Goal: Information Seeking & Learning: Check status

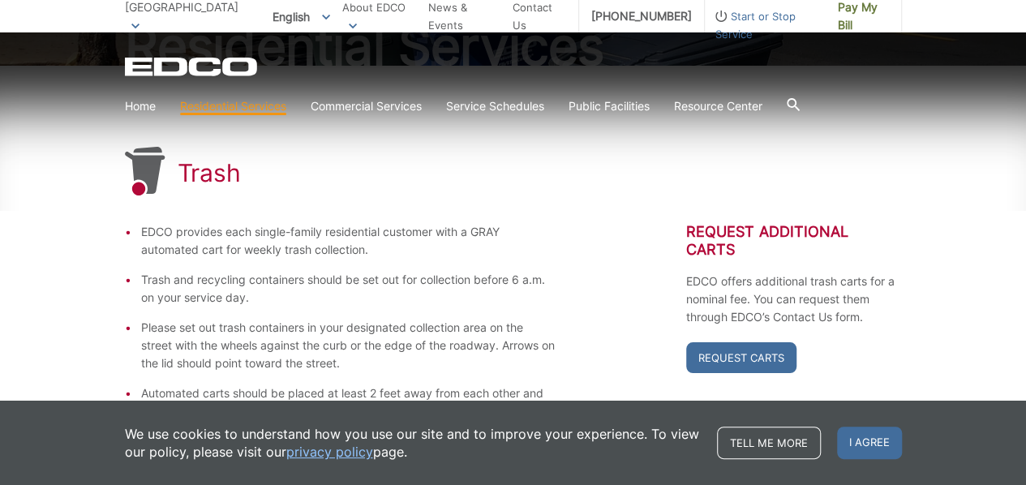
scroll to position [243, 0]
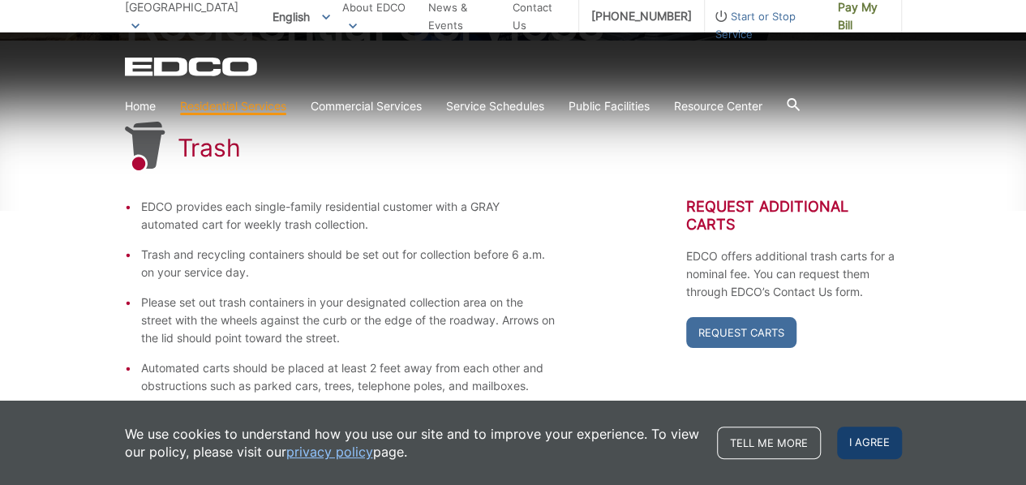
click at [868, 436] on span "I agree" at bounding box center [869, 442] width 65 height 32
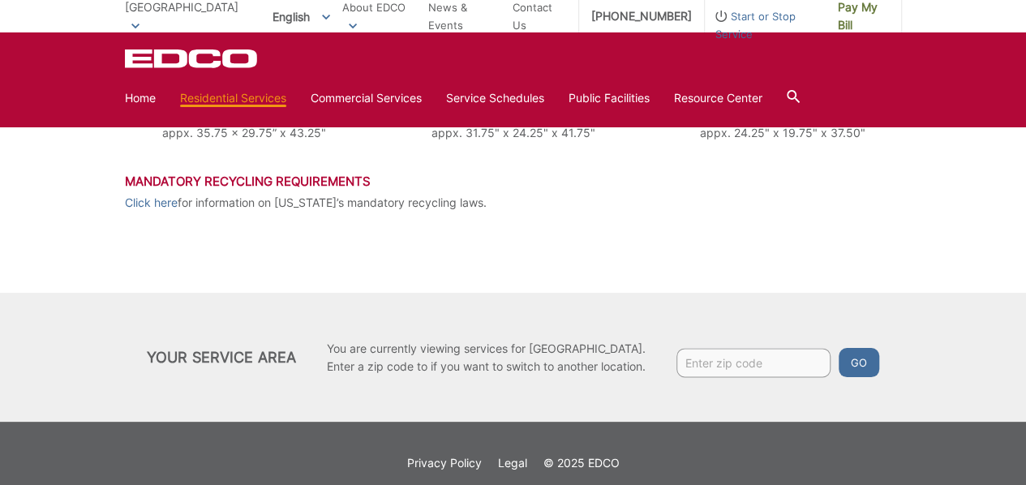
scroll to position [860, 0]
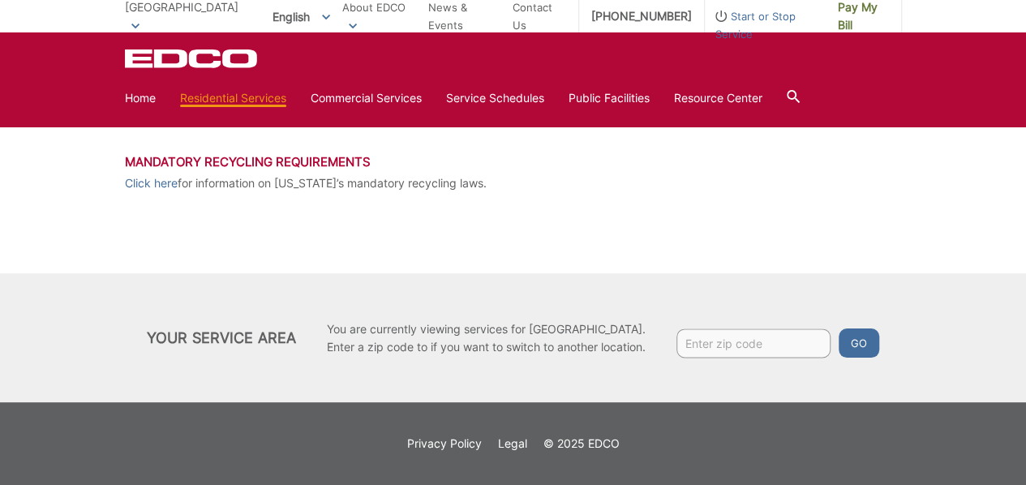
click at [652, 303] on div "Your Service Area You are currently viewing services for San Diego. Enter a zip…" at bounding box center [513, 337] width 1026 height 129
click at [708, 345] on input "Enter zip code" at bounding box center [753, 342] width 154 height 29
click at [790, 339] on input "Enter zip code" at bounding box center [753, 342] width 154 height 29
type input "92126"
click at [838, 328] on button "Go" at bounding box center [858, 342] width 41 height 29
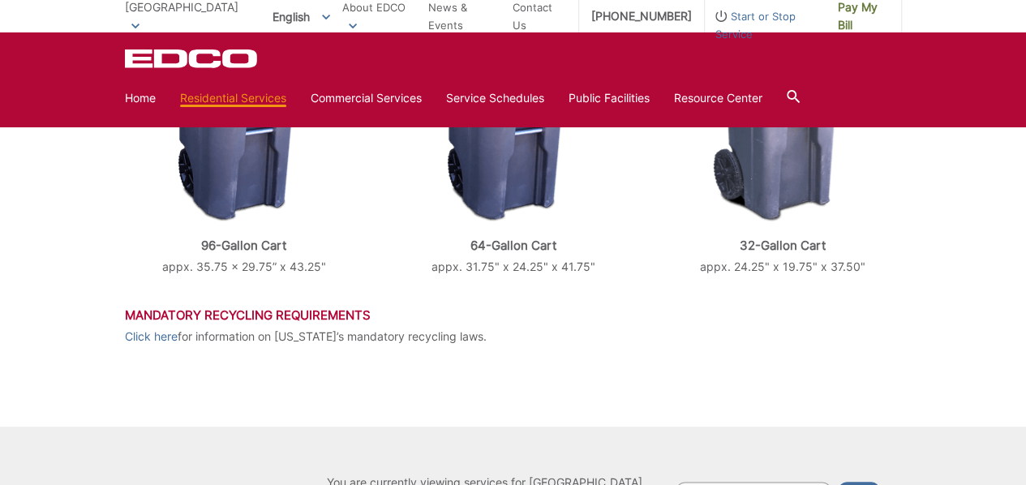
scroll to position [860, 0]
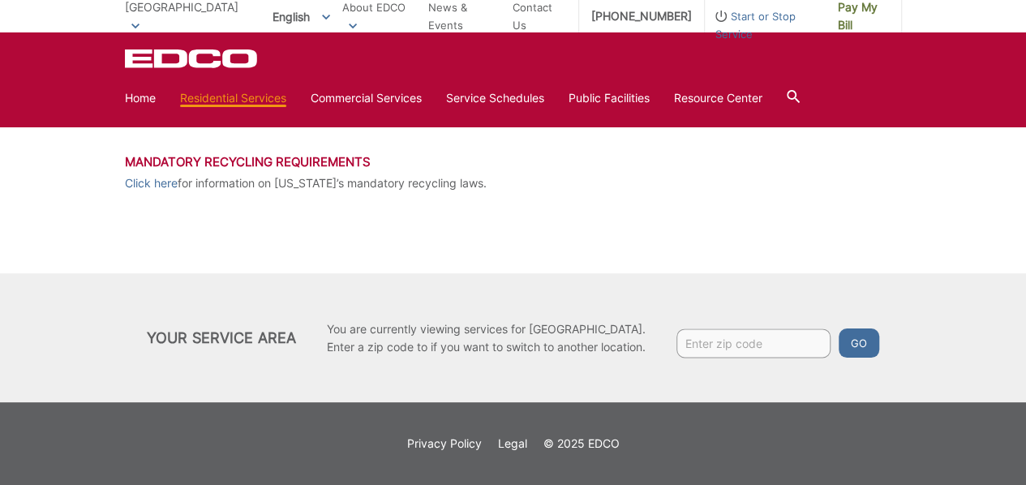
click at [757, 342] on input "Enter zip code" at bounding box center [753, 342] width 154 height 29
type input "92126"
click at [864, 347] on button "Go" at bounding box center [858, 342] width 41 height 29
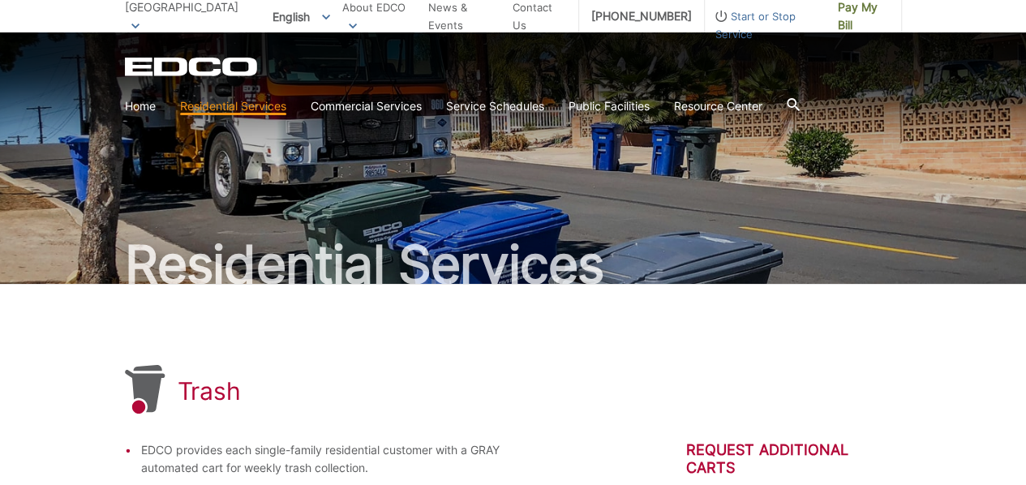
click at [143, 88] on div "EDCO Logo Home Residential Services Curbside Pickup Recycling Organic Recycling…" at bounding box center [513, 89] width 777 height 65
click at [140, 105] on link "Home" at bounding box center [140, 106] width 31 height 18
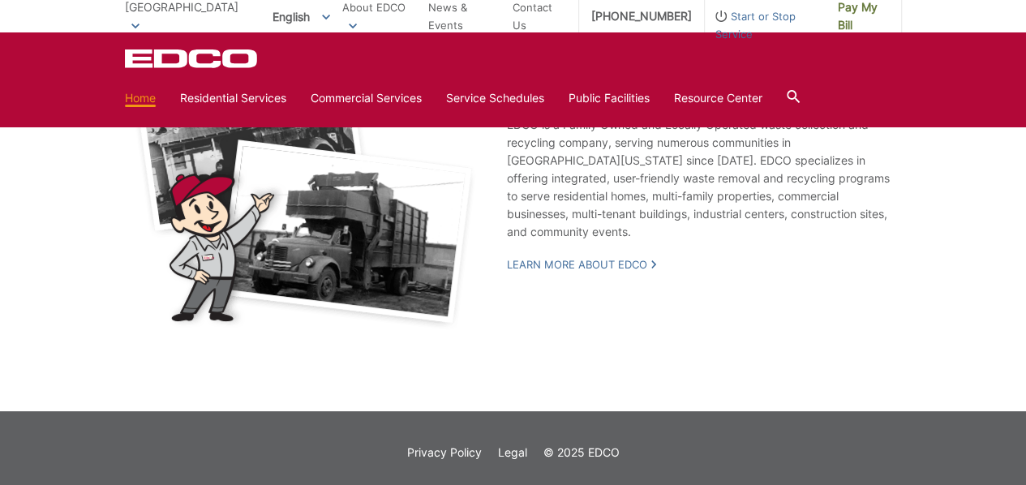
scroll to position [3097, 0]
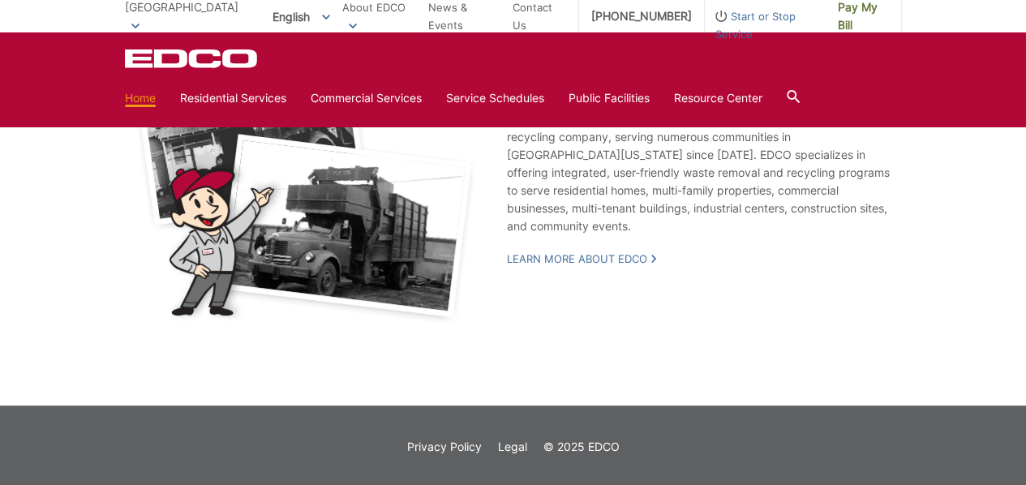
click at [150, 10] on span "[GEOGRAPHIC_DATA]" at bounding box center [182, 7] width 114 height 14
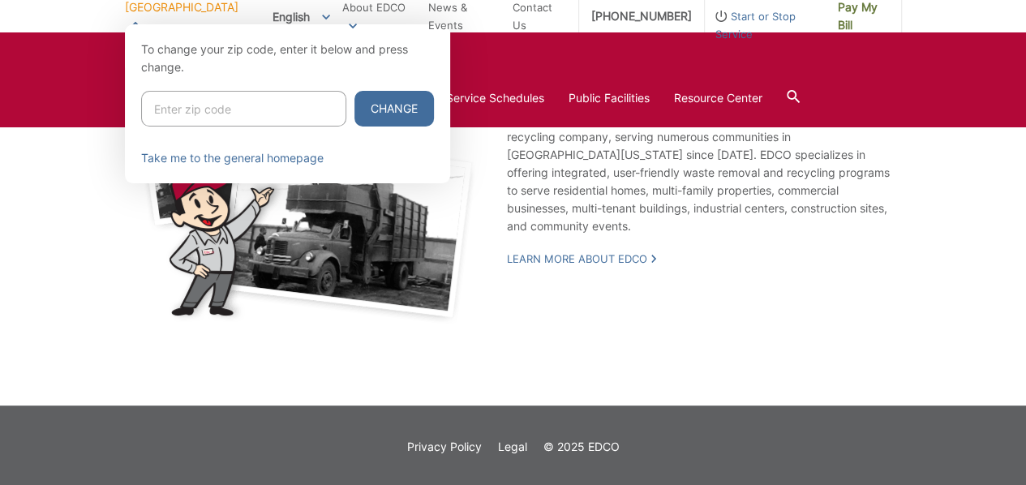
click at [190, 108] on input "Enter zip code" at bounding box center [243, 109] width 205 height 36
click at [250, 325] on div at bounding box center [513, 266] width 1026 height 485
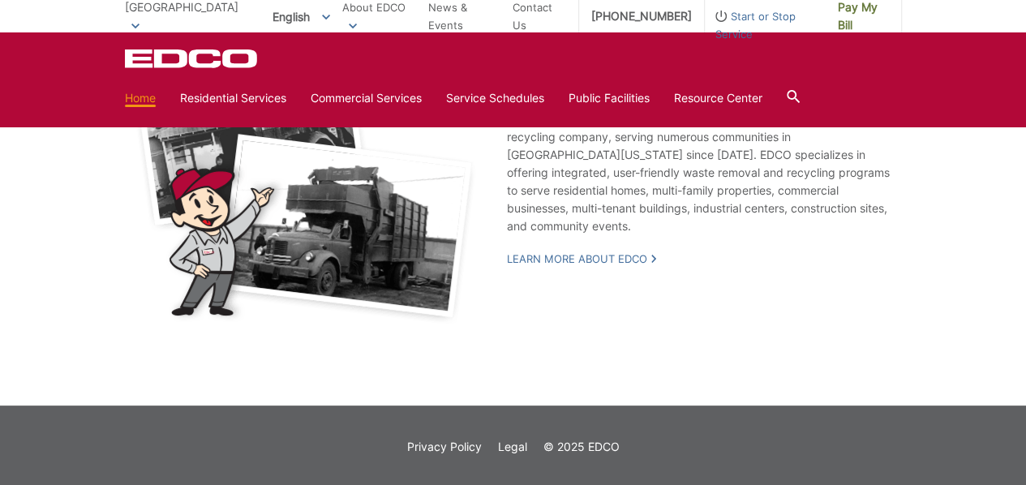
click at [186, 14] on p "[GEOGRAPHIC_DATA]" at bounding box center [185, 16] width 120 height 36
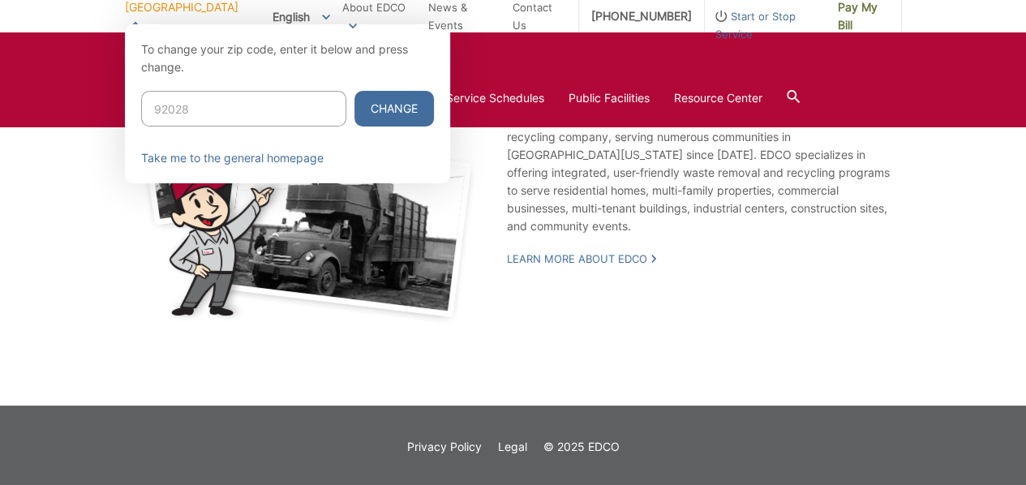
click at [174, 124] on input "92028" at bounding box center [243, 109] width 205 height 36
click at [195, 110] on input "92028" at bounding box center [243, 109] width 205 height 36
click at [196, 110] on input "92028" at bounding box center [243, 109] width 205 height 36
type input "92126"
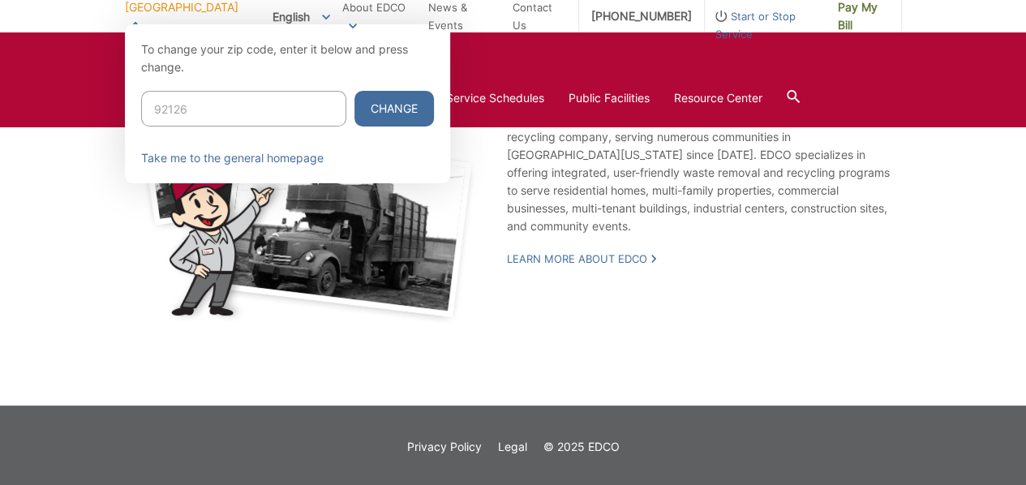
click at [354, 91] on button "Change" at bounding box center [393, 109] width 79 height 36
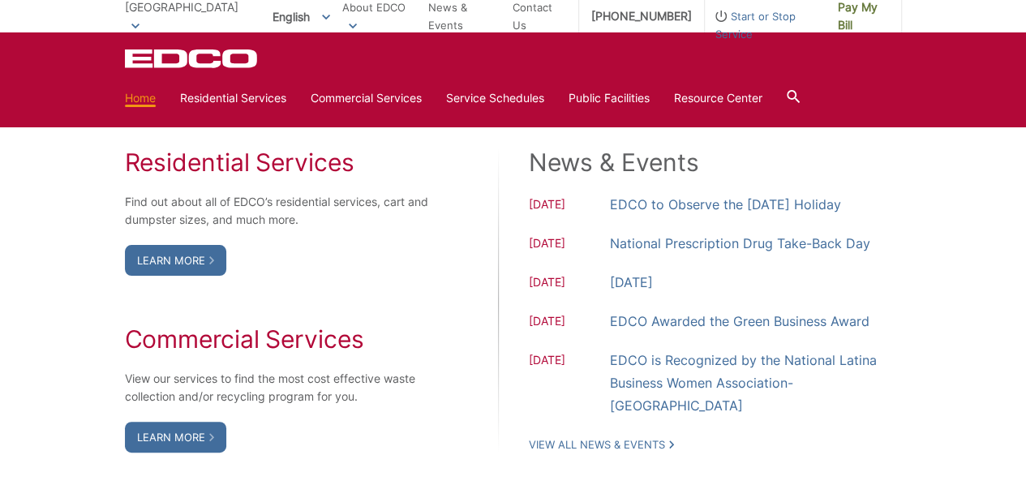
scroll to position [1297, 0]
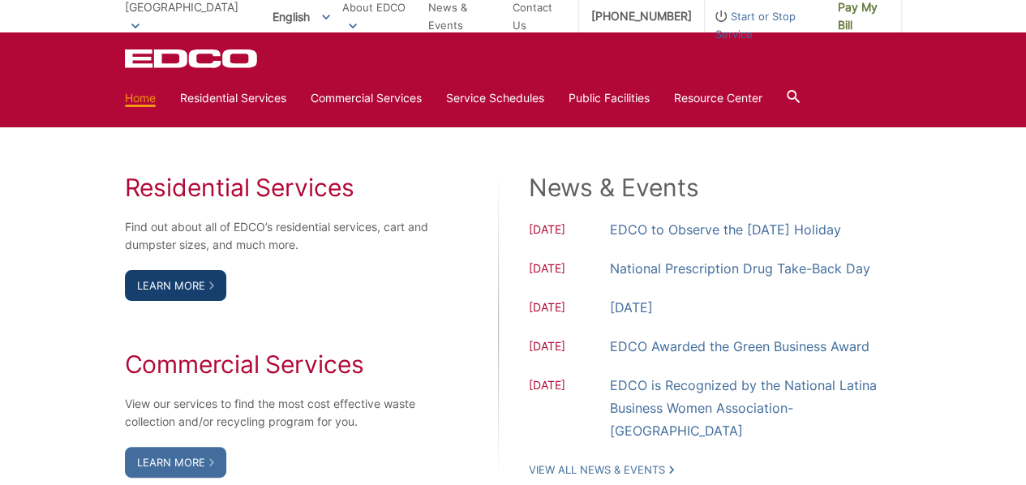
click at [186, 289] on link "Learn More" at bounding box center [175, 285] width 101 height 31
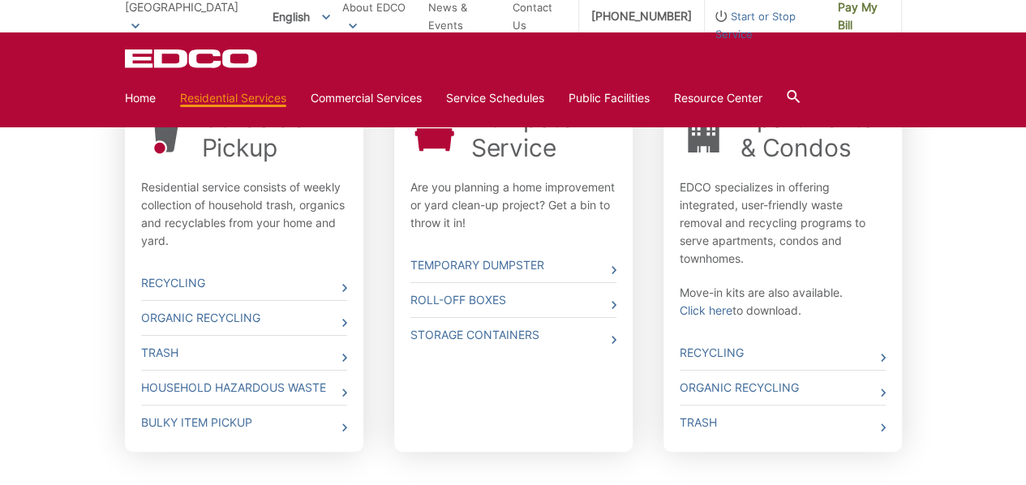
scroll to position [526, 0]
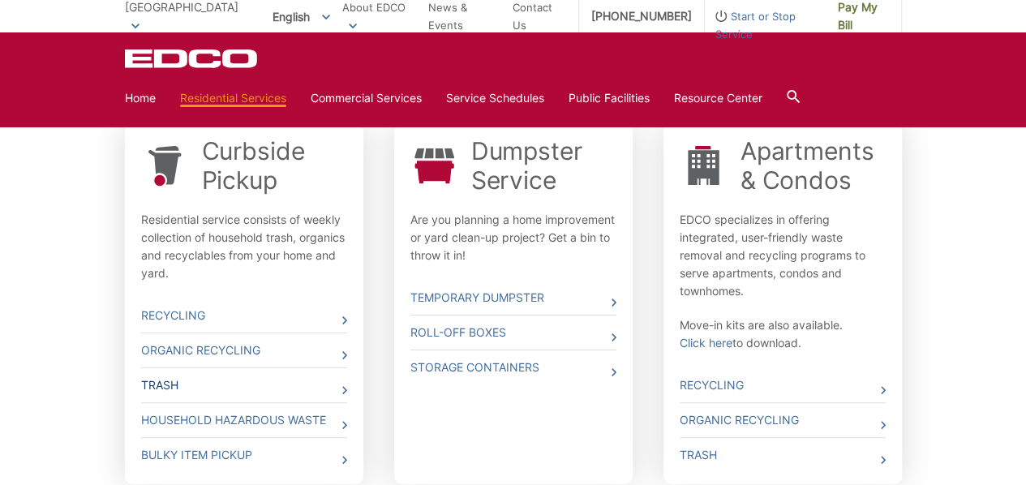
click at [247, 379] on link "Trash" at bounding box center [244, 385] width 206 height 34
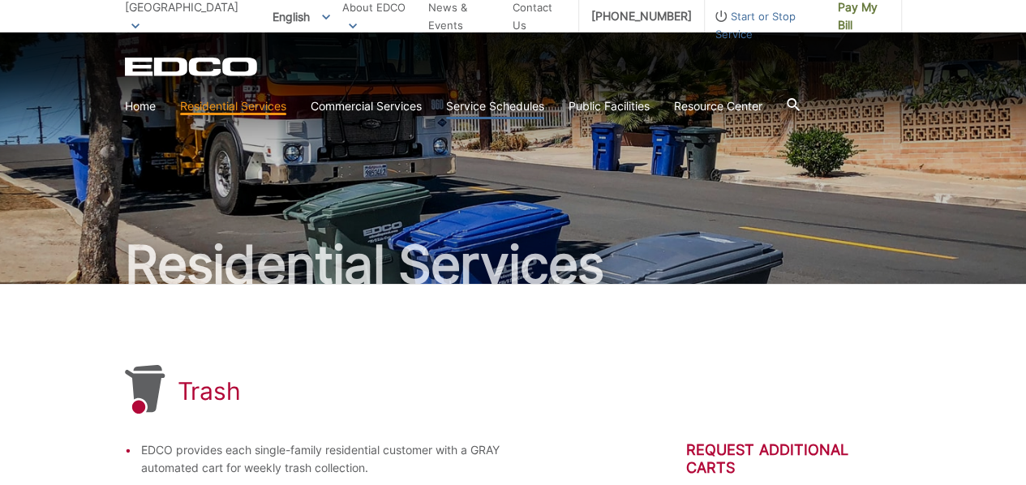
click at [517, 107] on link "Service Schedules" at bounding box center [495, 106] width 98 height 18
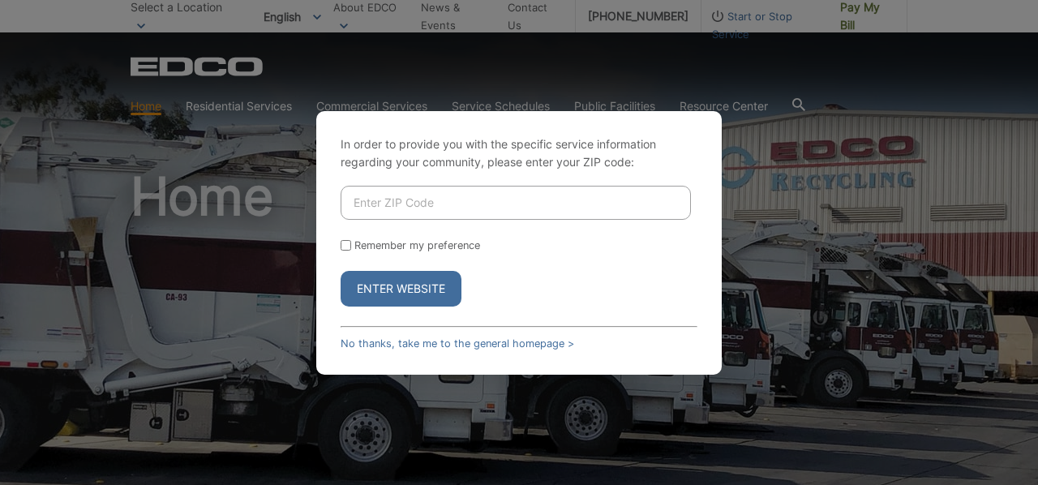
click at [390, 207] on input "Enter ZIP Code" at bounding box center [516, 203] width 350 height 34
paste input "[STREET_ADDRESS]"
drag, startPoint x: 551, startPoint y: 203, endPoint x: 329, endPoint y: 204, distance: 221.4
click at [329, 204] on div "In order to provide you with the specific service information regarding your co…" at bounding box center [518, 243] width 405 height 264
type input "92126"
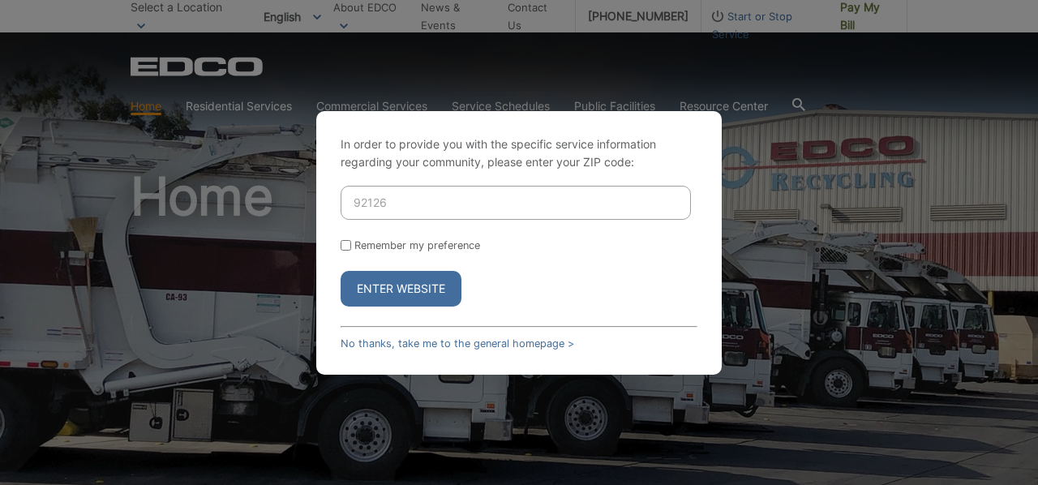
click at [399, 294] on button "Enter Website" at bounding box center [401, 289] width 121 height 36
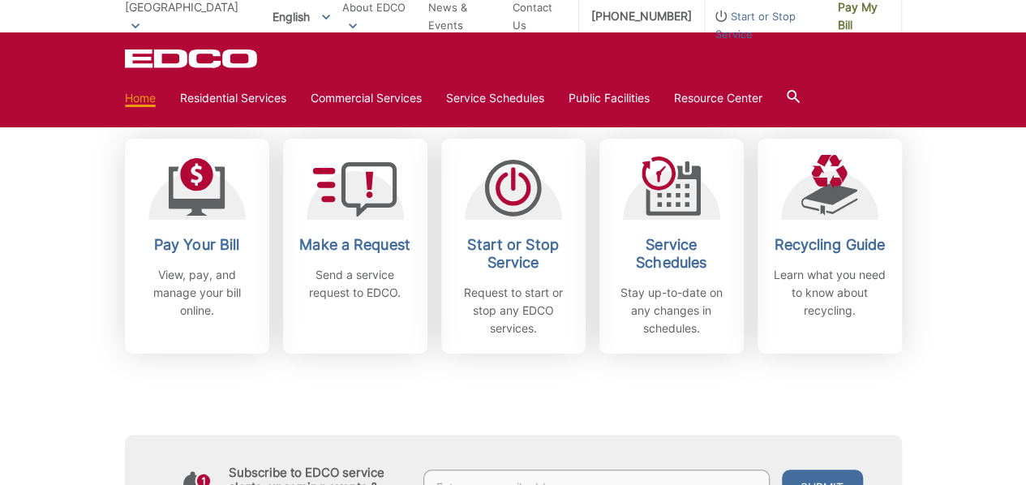
scroll to position [486, 0]
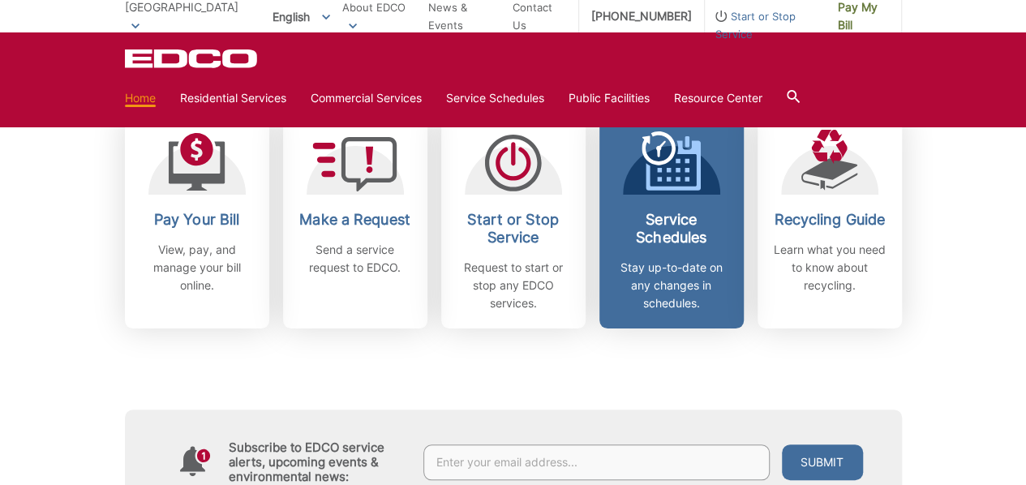
click at [678, 221] on h2 "Service Schedules" at bounding box center [671, 229] width 120 height 36
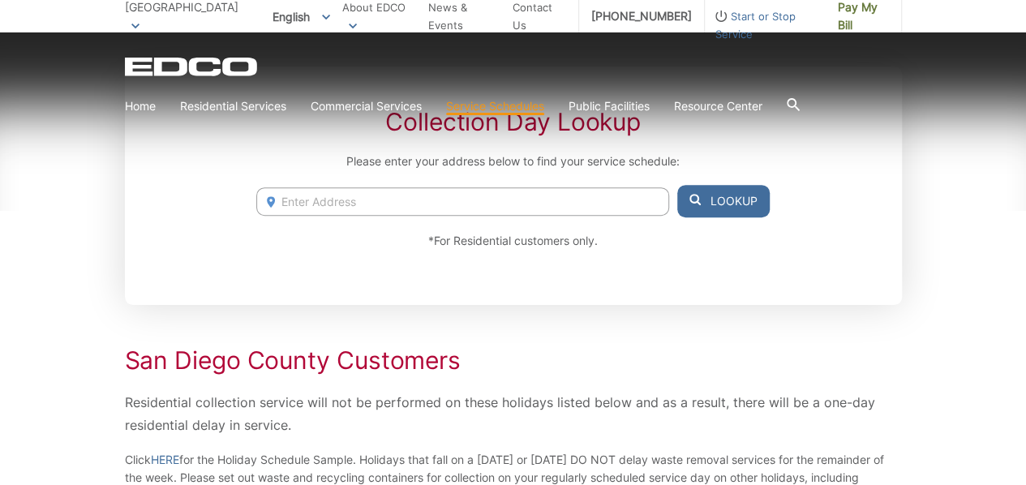
scroll to position [324, 0]
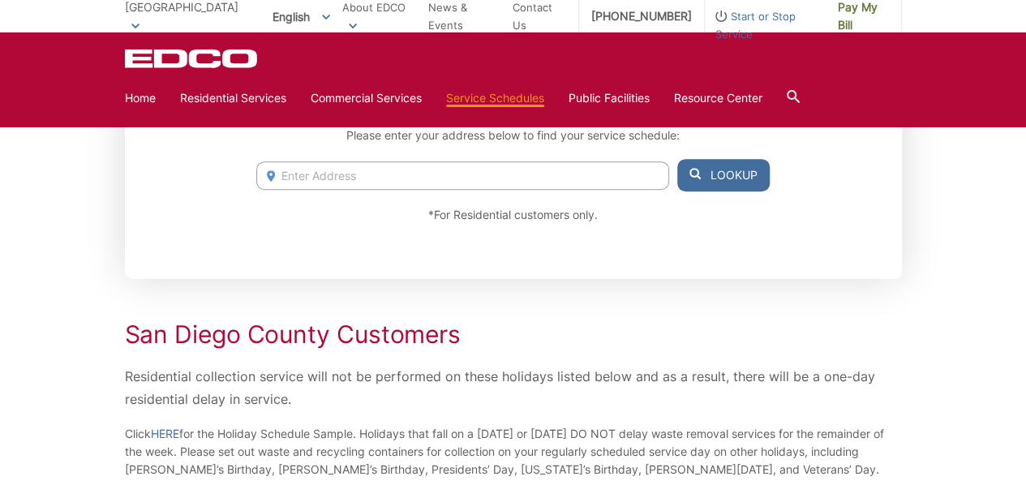
click at [402, 170] on input "Enter Address" at bounding box center [462, 175] width 412 height 28
paste input "[STREET_ADDRESS]"
type input "[STREET_ADDRESS]"
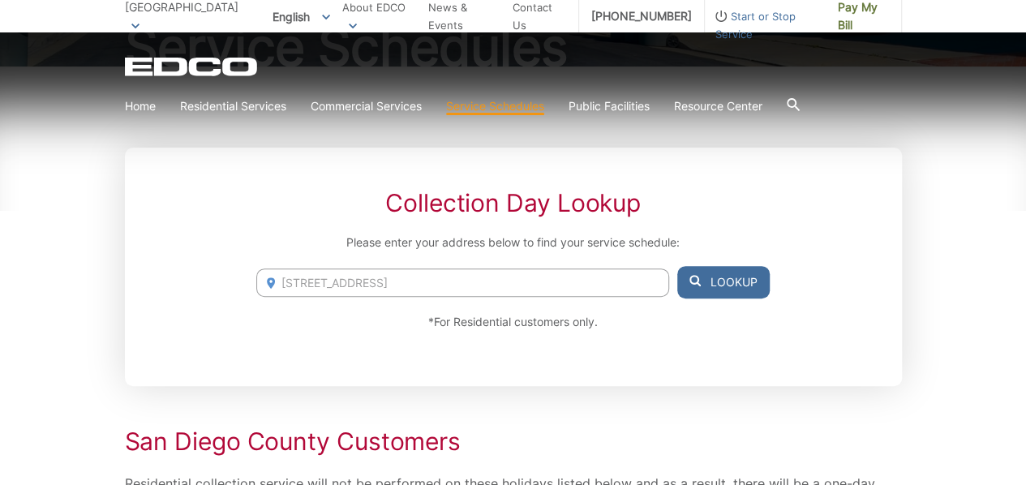
scroll to position [243, 0]
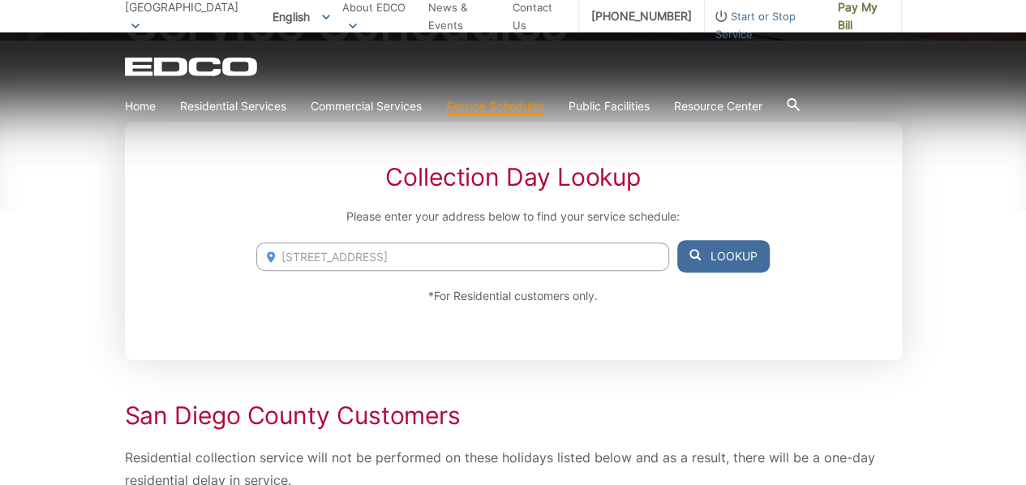
click at [720, 255] on button "Lookup" at bounding box center [723, 256] width 92 height 32
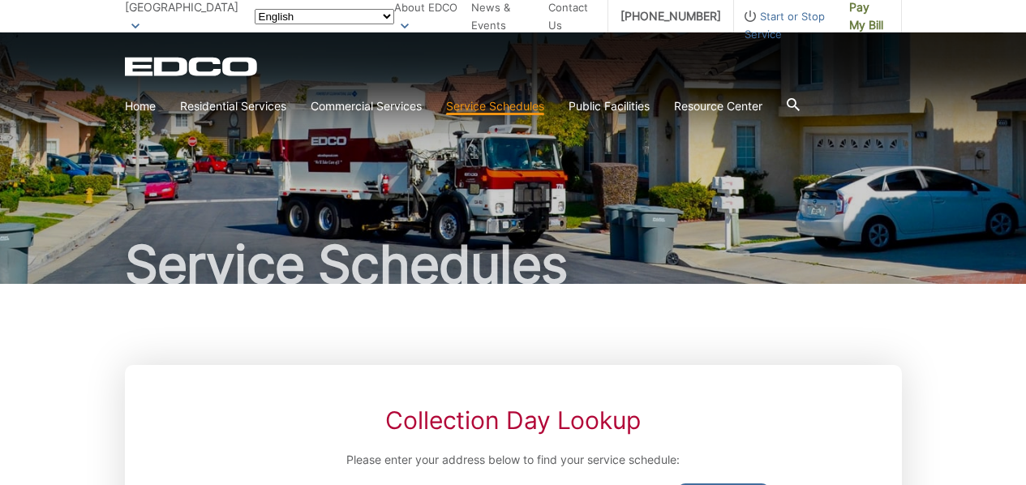
scroll to position [243, 0]
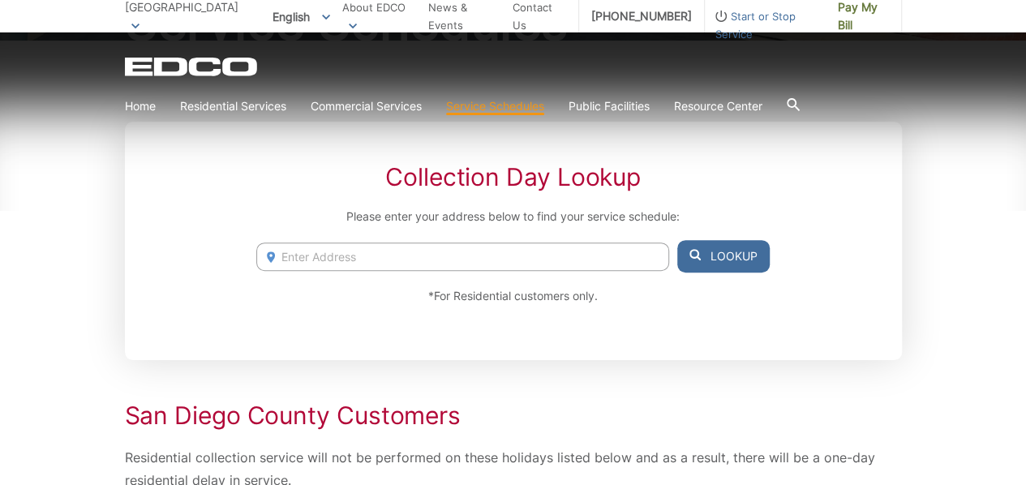
click at [457, 249] on input "Enter Address" at bounding box center [462, 256] width 412 height 28
paste input "9580 Capricorn Way, San Diego, CA 92126"
type input "9580 Capricorn Way, San Diego, CA 92126"
click at [695, 246] on button "Lookup" at bounding box center [723, 256] width 92 height 32
